Goal: Information Seeking & Learning: Learn about a topic

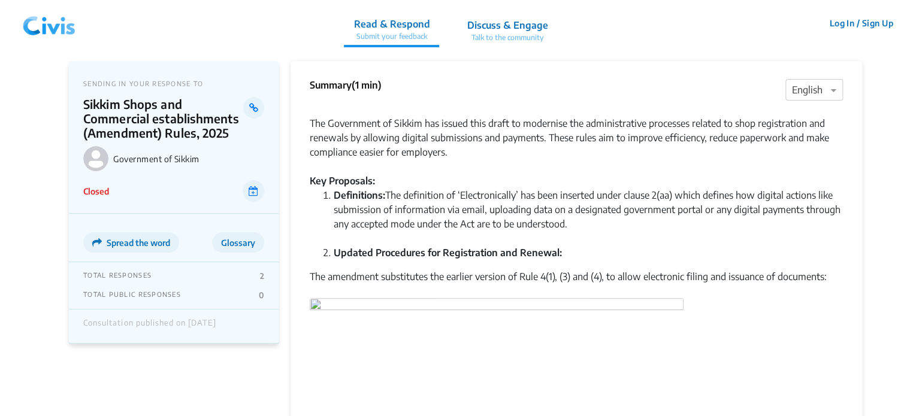
click at [70, 23] on img at bounding box center [49, 23] width 62 height 36
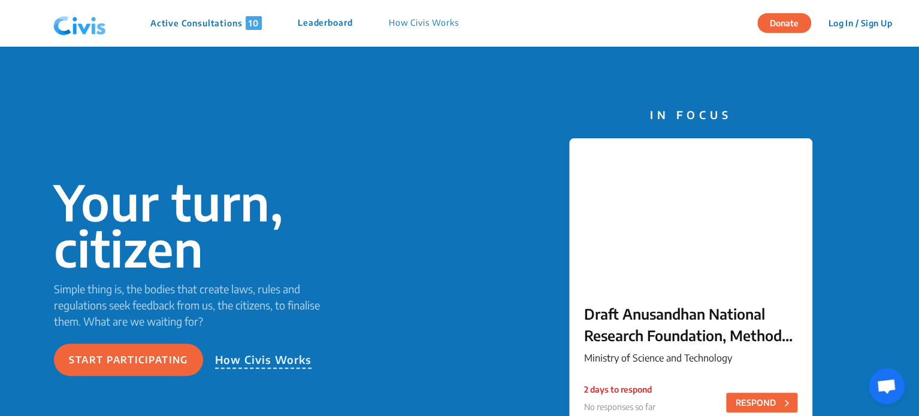
click at [168, 18] on p "Active Consultations 10" at bounding box center [205, 23] width 111 height 14
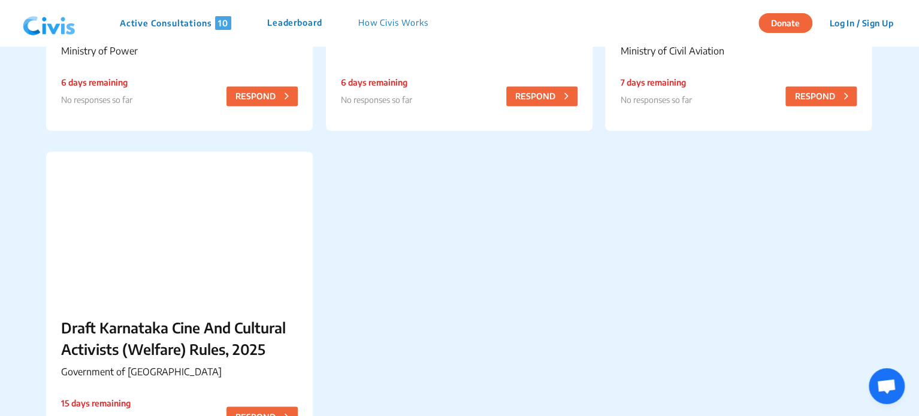
scroll to position [1045, 0]
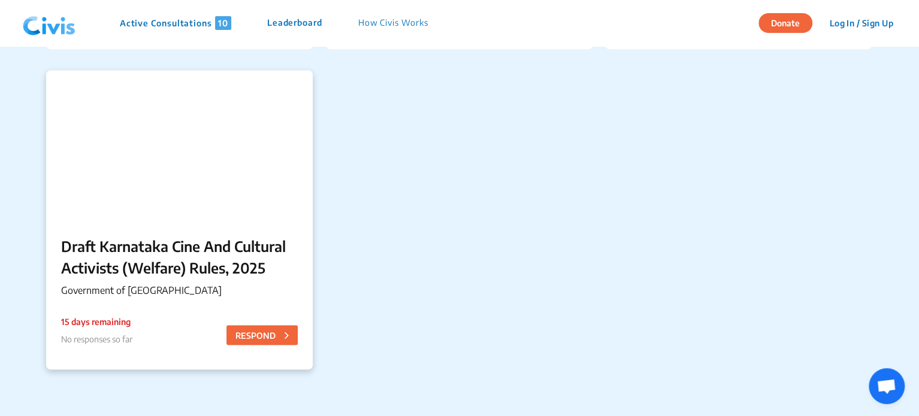
click at [203, 246] on p "Draft Karnataka Cine And Cultural Activists (Welfare) Rules, 2025" at bounding box center [179, 256] width 237 height 43
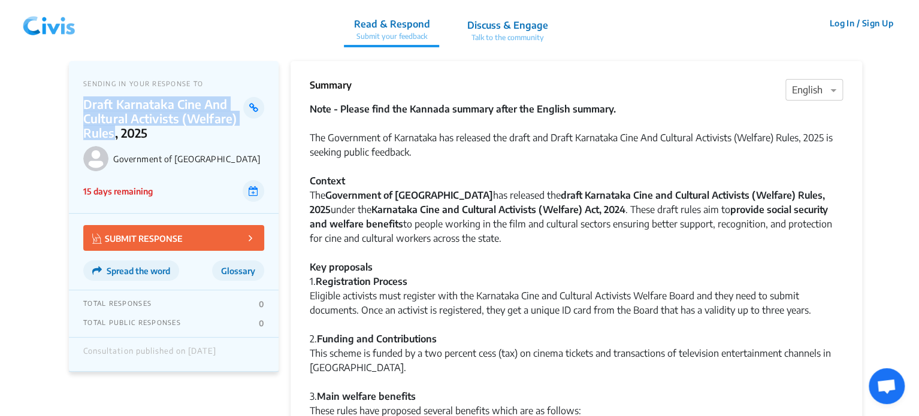
drag, startPoint x: 86, startPoint y: 101, endPoint x: 113, endPoint y: 132, distance: 41.2
click at [113, 132] on p "Draft Karnataka Cine And Cultural Activists (Welfare) Rules, 2025" at bounding box center [163, 118] width 160 height 43
click at [115, 102] on p "Draft Karnataka Cine And Cultural Activists (Welfare) Rules, 2025" at bounding box center [163, 118] width 160 height 43
click at [117, 107] on p "Draft Karnataka Cine And Cultural Activists (Welfare) Rules, 2025" at bounding box center [163, 118] width 160 height 43
drag, startPoint x: 84, startPoint y: 103, endPoint x: 112, endPoint y: 133, distance: 40.7
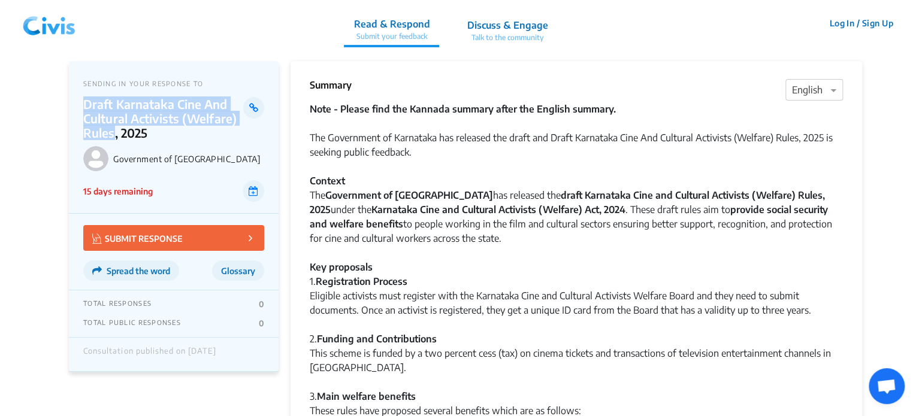
click at [112, 133] on p "Draft Karnataka Cine And Cultural Activists (Welfare) Rules, 2025" at bounding box center [163, 118] width 160 height 43
copy p "Draft Karnataka Cine And Cultural Activists (Welfare) Rules"
